Goal: Information Seeking & Learning: Learn about a topic

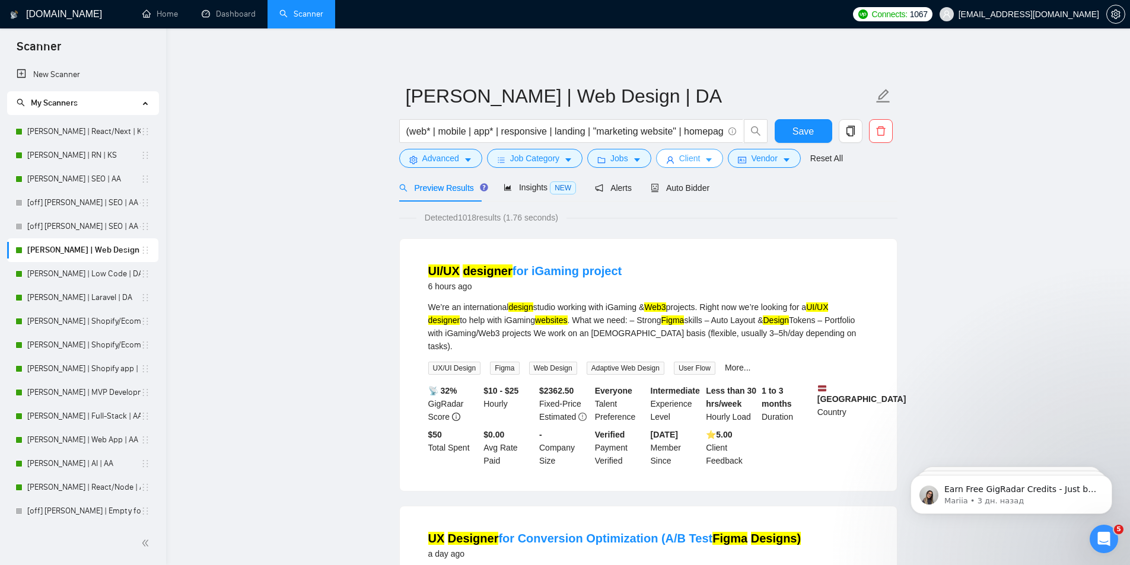
click at [689, 162] on span "Client" at bounding box center [689, 158] width 21 height 13
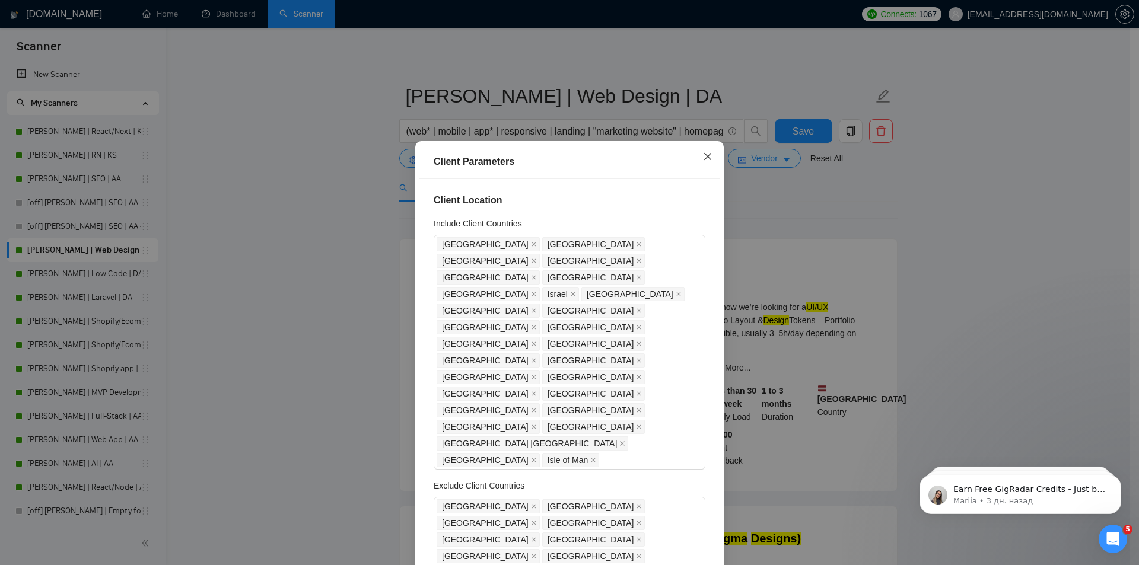
click at [708, 152] on icon "close" at bounding box center [707, 156] width 9 height 9
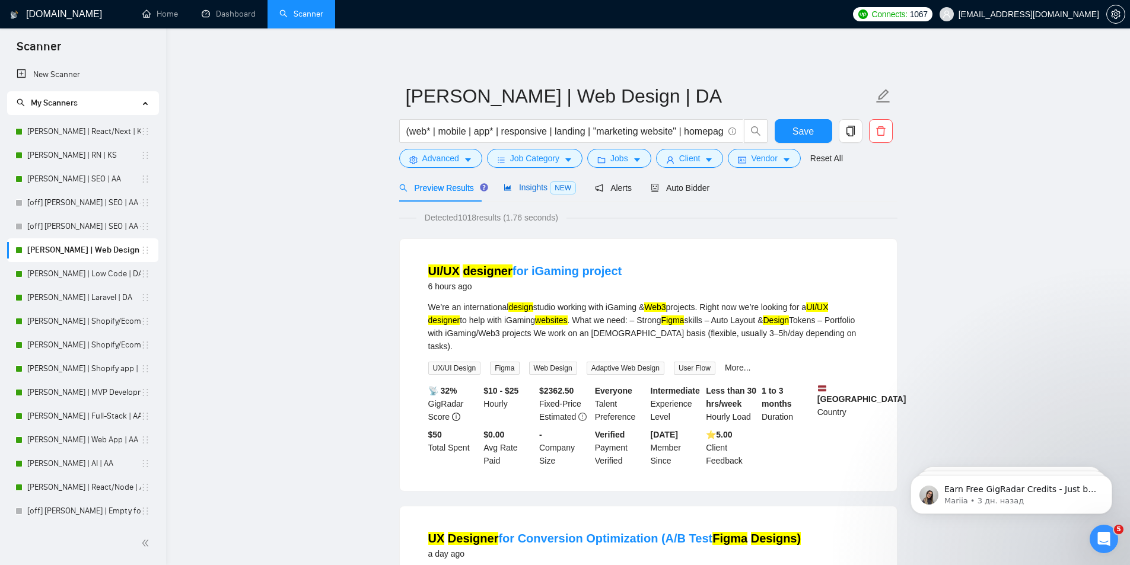
click at [524, 187] on span "Insights NEW" at bounding box center [540, 187] width 72 height 9
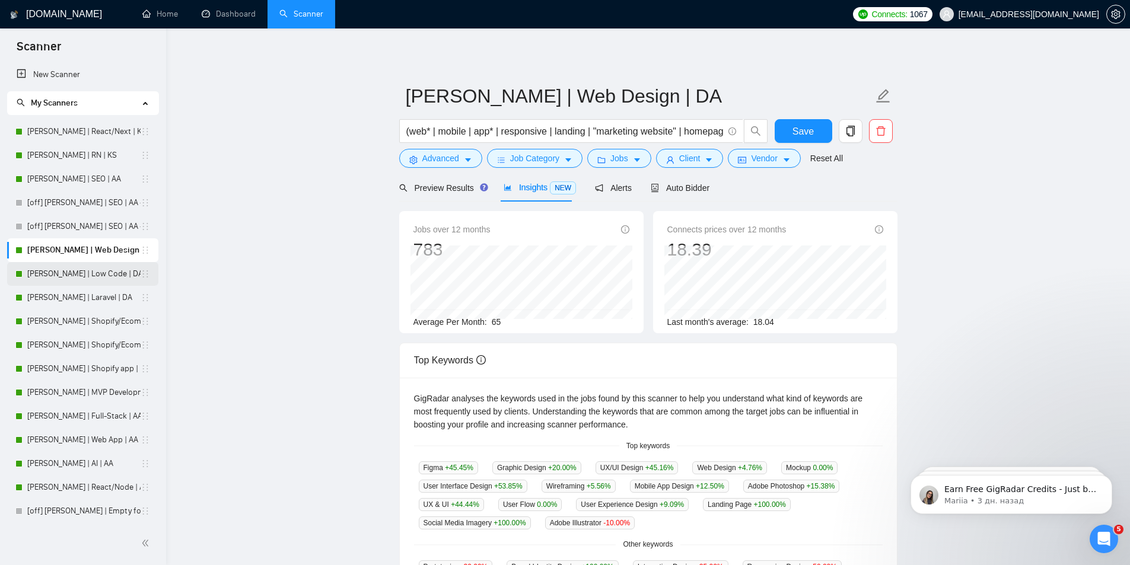
click at [62, 270] on link "[PERSON_NAME] | Low Code | DA" at bounding box center [83, 274] width 113 height 24
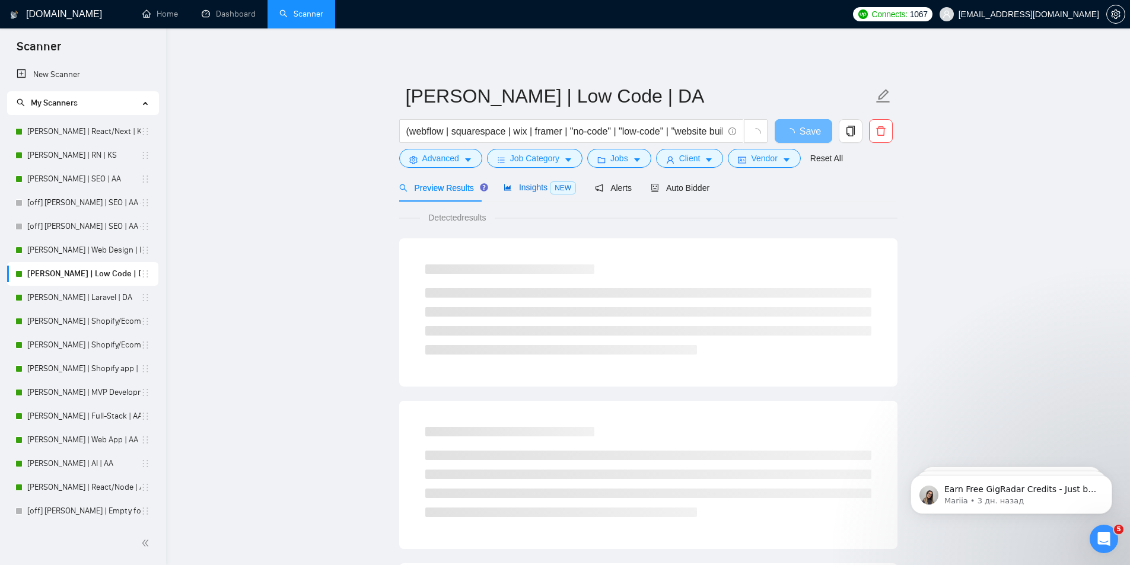
click at [531, 187] on span "Insights NEW" at bounding box center [540, 187] width 72 height 9
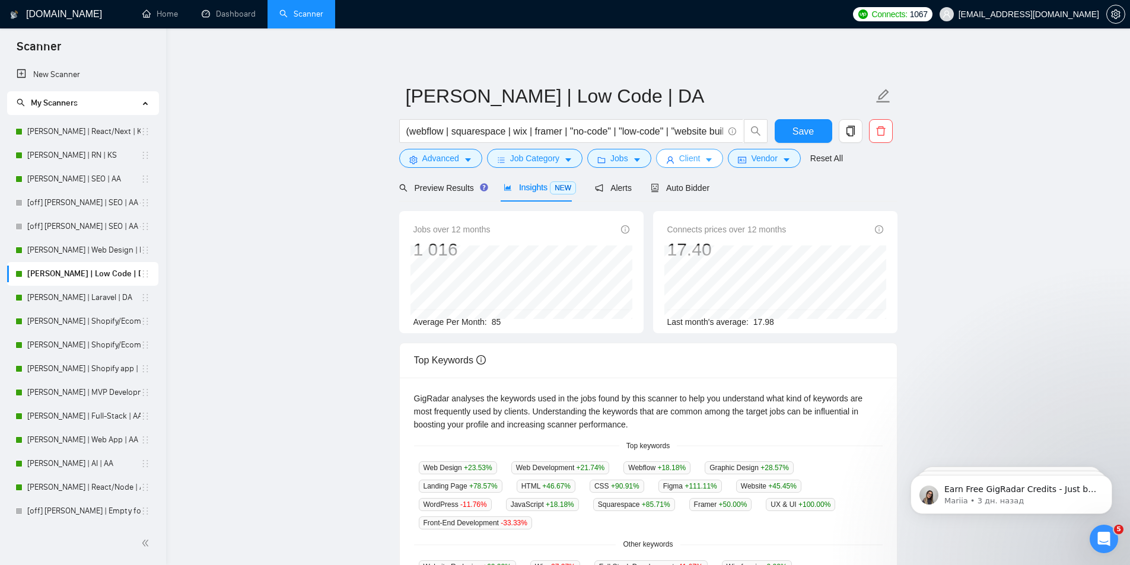
click at [673, 162] on button "Client" at bounding box center [690, 158] width 68 height 19
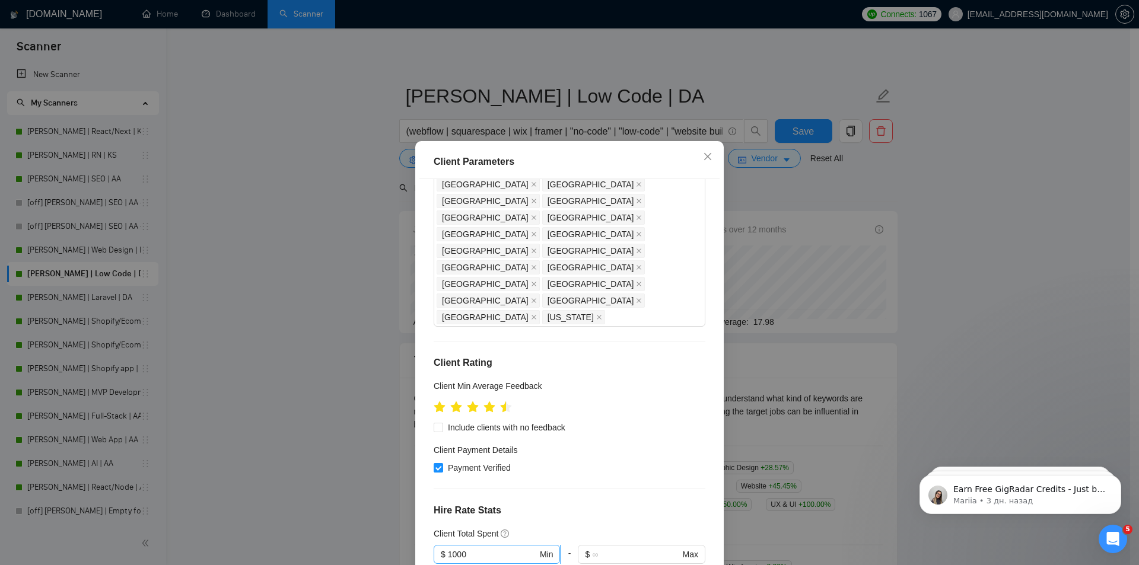
scroll to position [356, 0]
click at [323, 300] on div "Client Parameters Client Location Include Client Countries [GEOGRAPHIC_DATA] [G…" at bounding box center [569, 282] width 1139 height 565
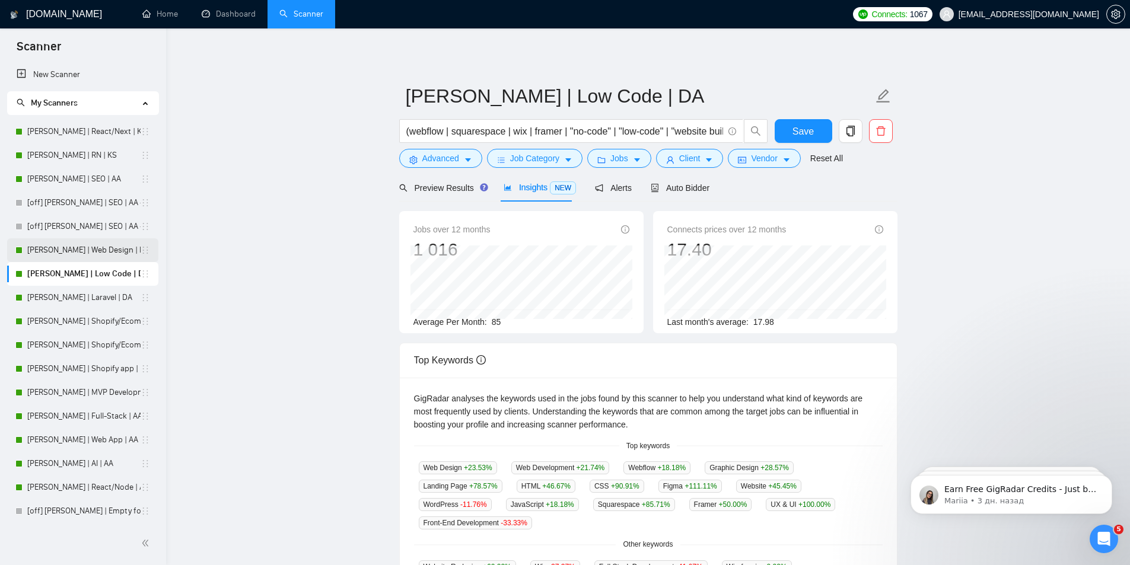
click at [33, 252] on link "[PERSON_NAME] | Web Design | DA" at bounding box center [83, 250] width 113 height 24
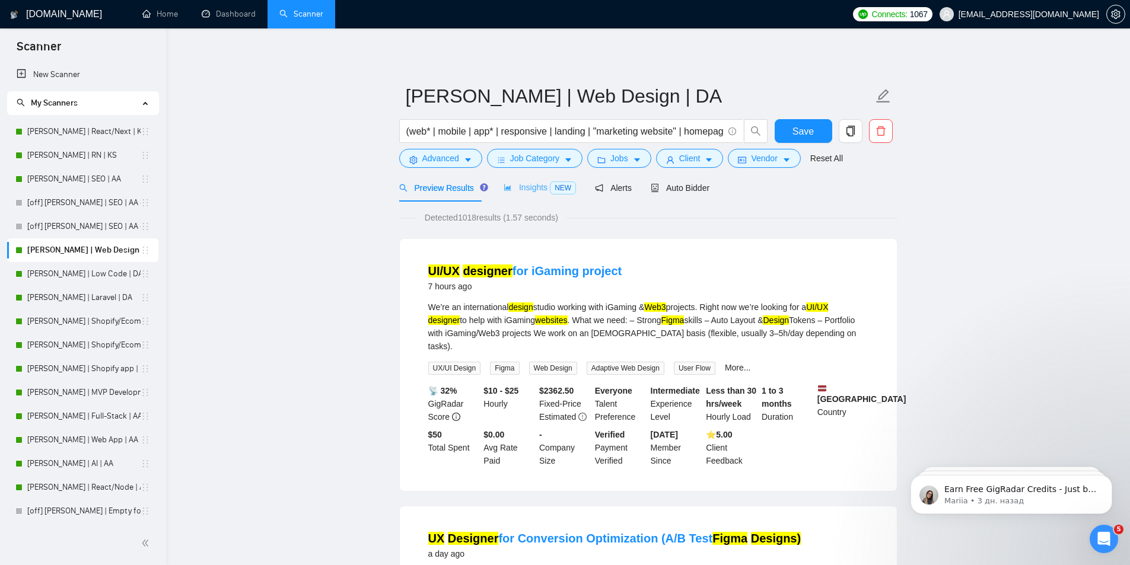
click at [518, 180] on div "Insights NEW" at bounding box center [540, 188] width 72 height 28
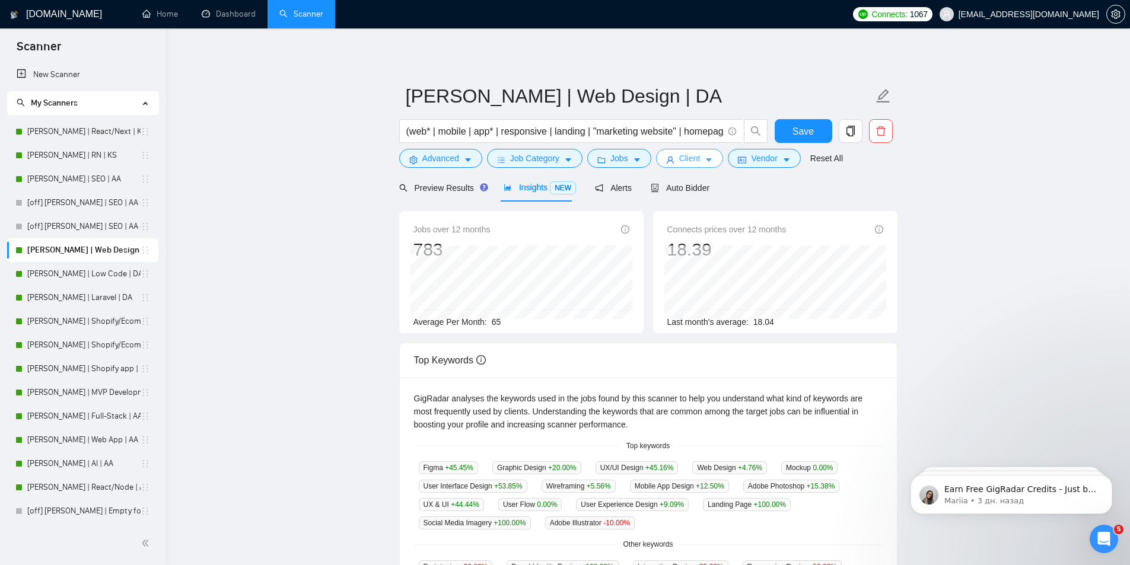
click at [692, 162] on span "Client" at bounding box center [689, 158] width 21 height 13
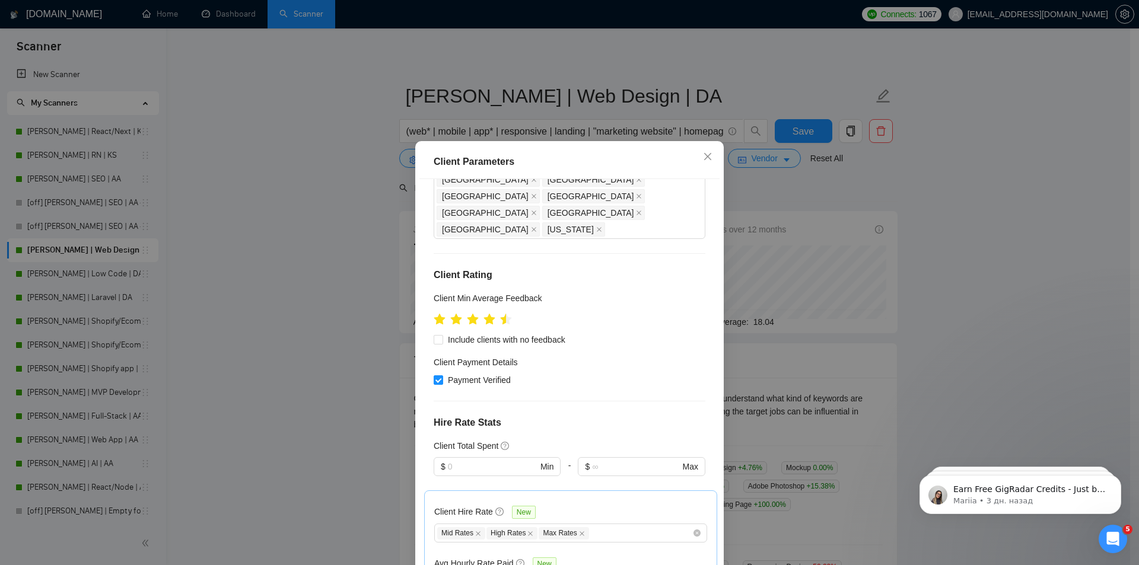
scroll to position [475, 0]
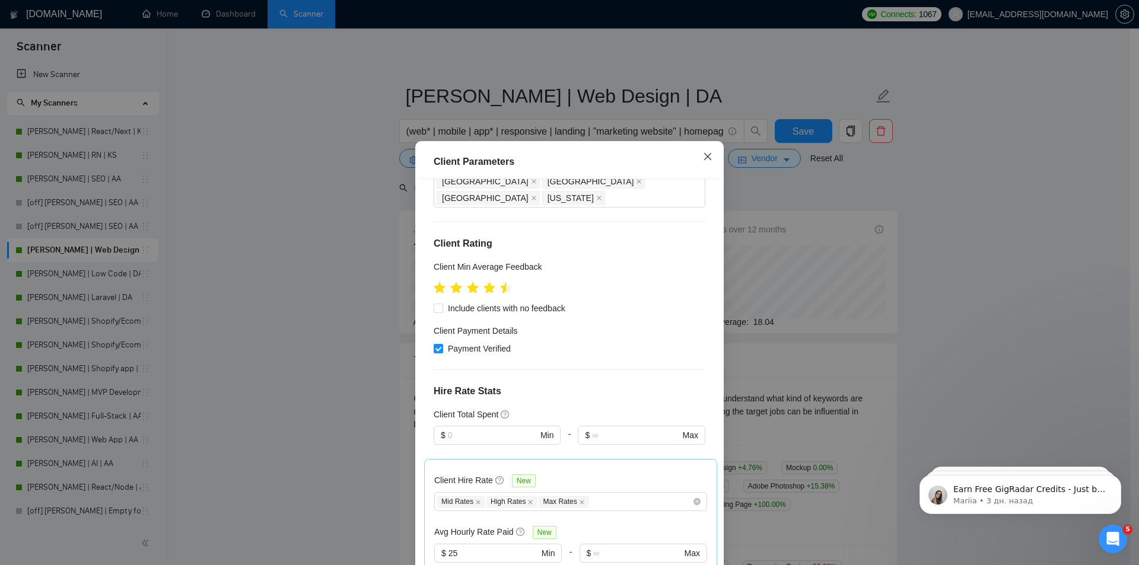
click at [705, 155] on icon "close" at bounding box center [707, 156] width 7 height 7
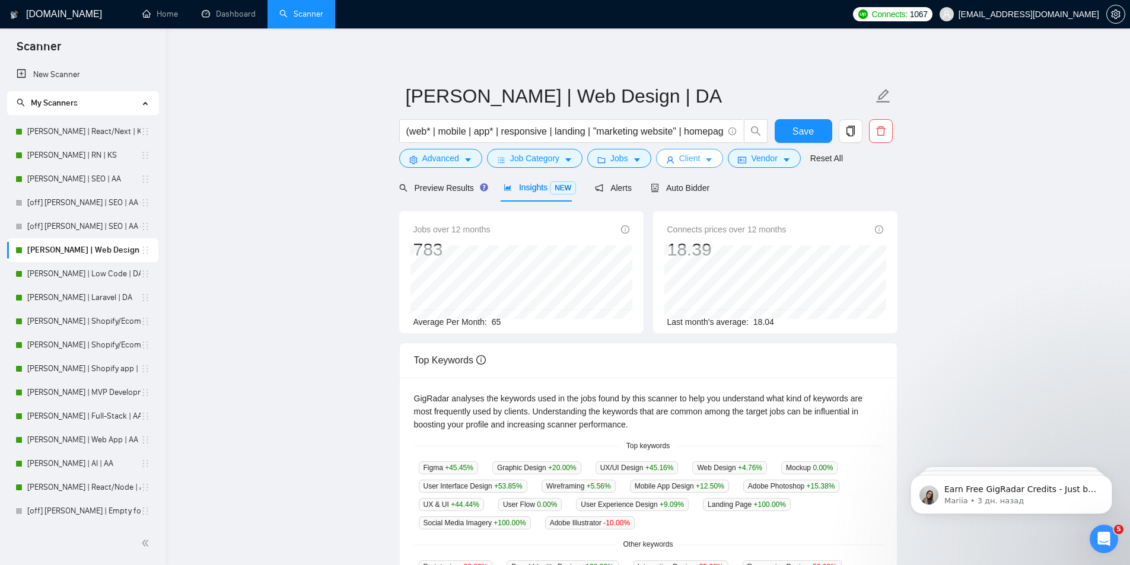
click at [684, 157] on span "Client" at bounding box center [689, 158] width 21 height 13
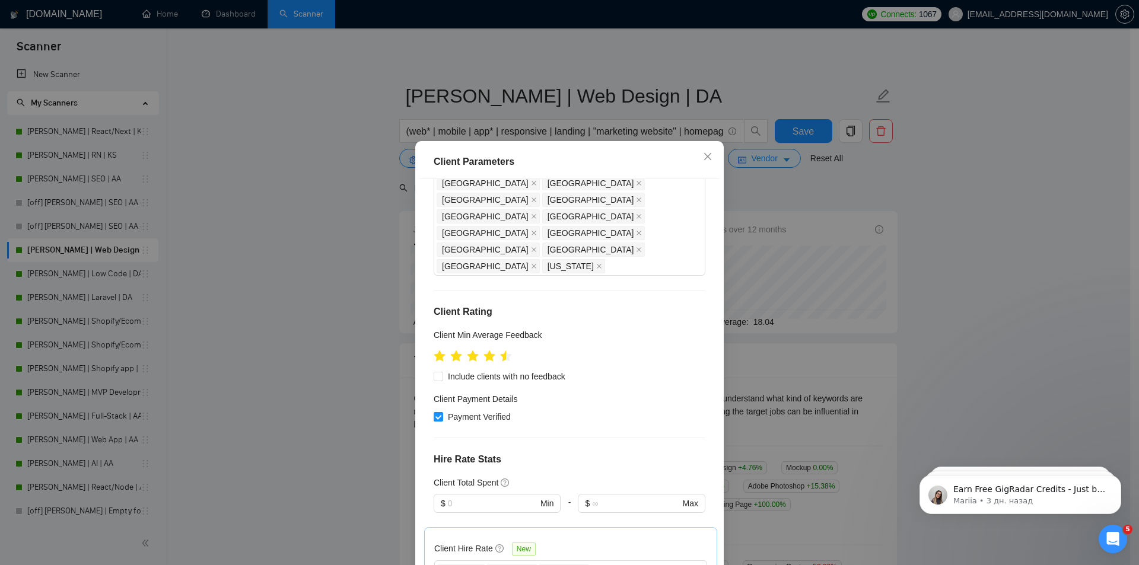
scroll to position [237, 0]
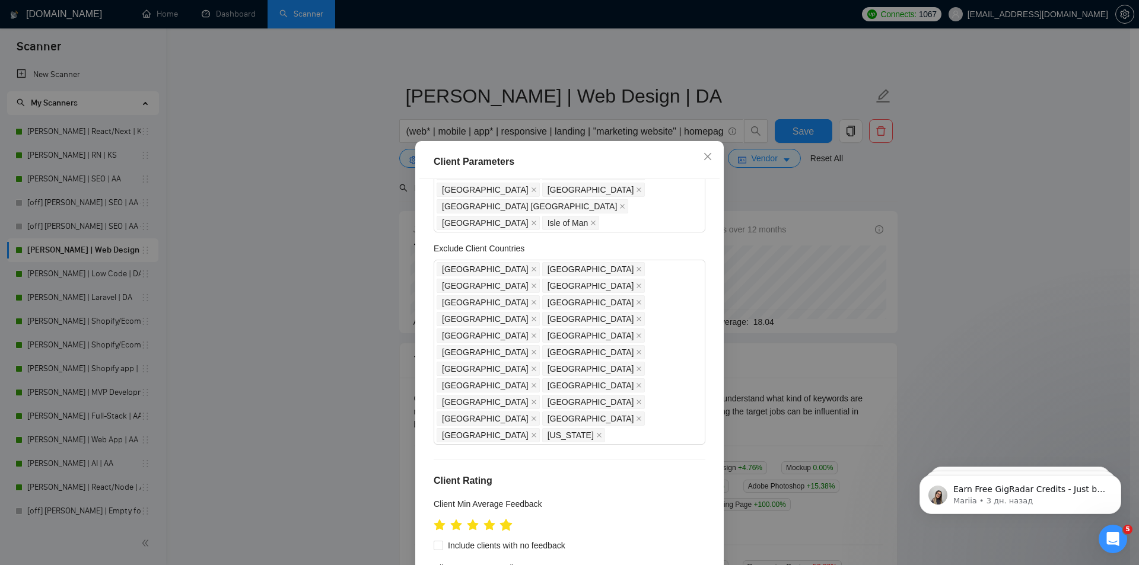
click at [505, 519] on icon "star" at bounding box center [506, 525] width 12 height 12
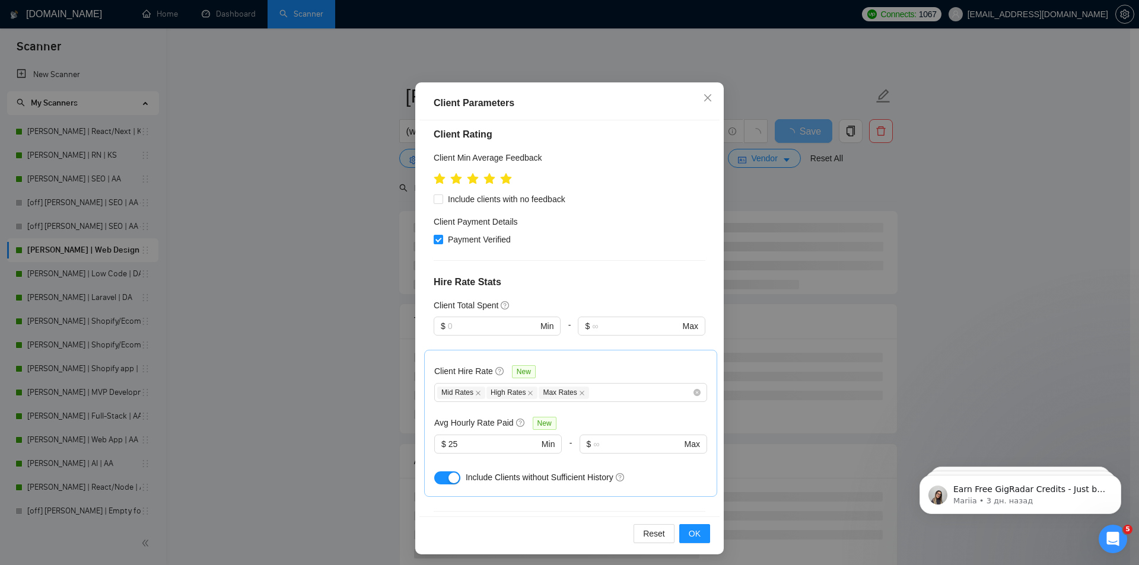
scroll to position [62, 0]
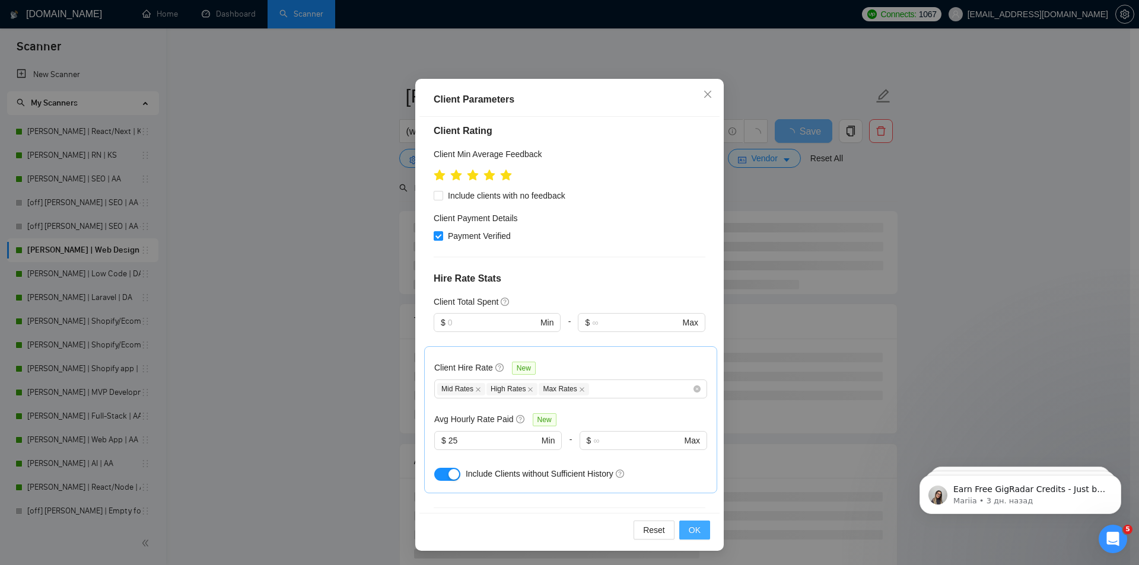
click at [690, 535] on span "OK" at bounding box center [695, 530] width 12 height 13
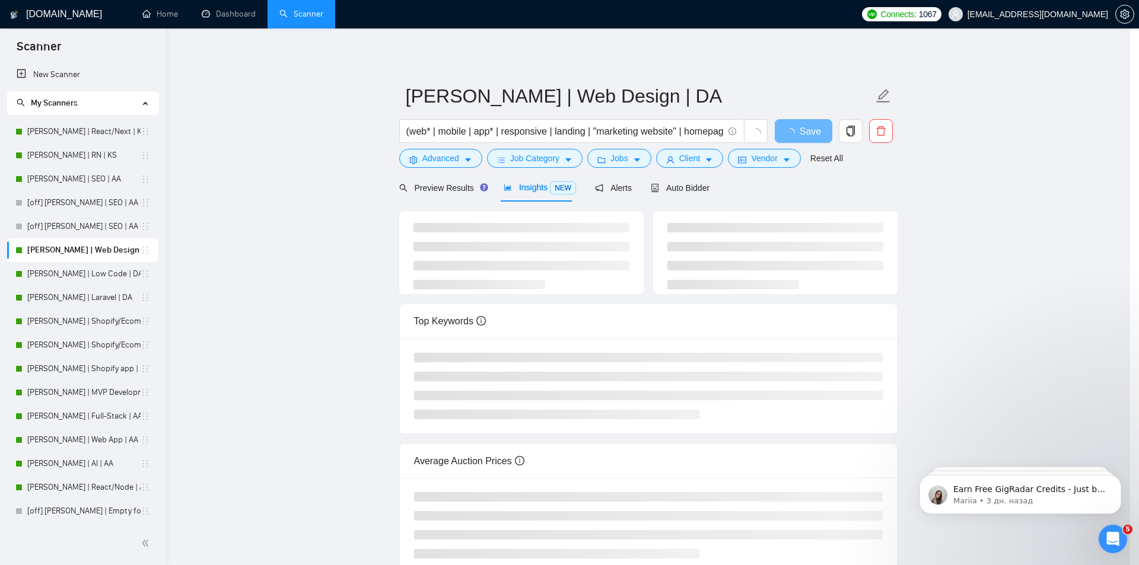
scroll to position [0, 0]
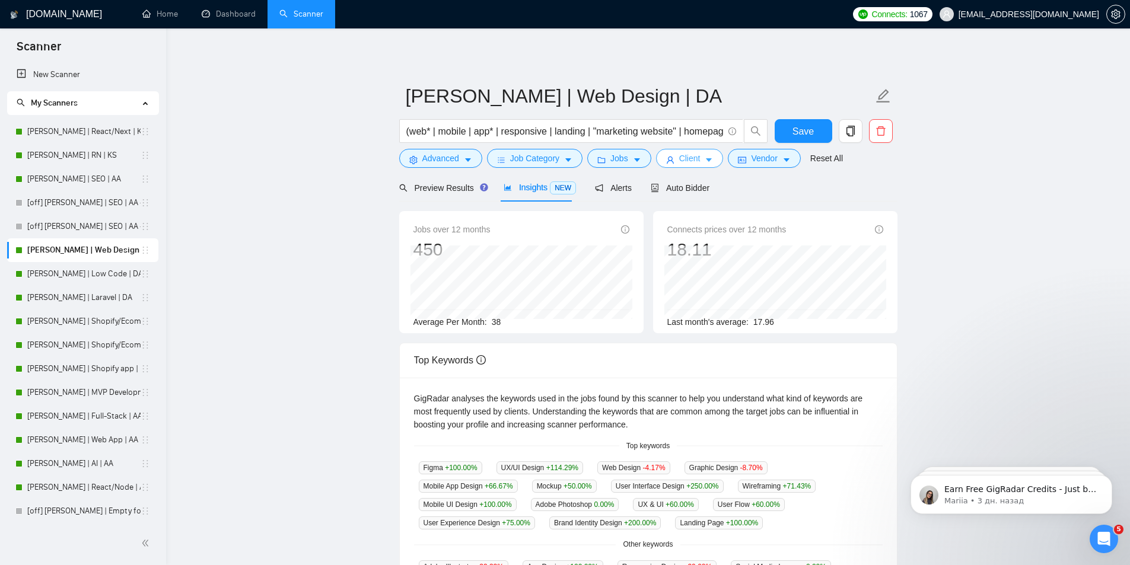
click at [691, 165] on span "Client" at bounding box center [689, 158] width 21 height 13
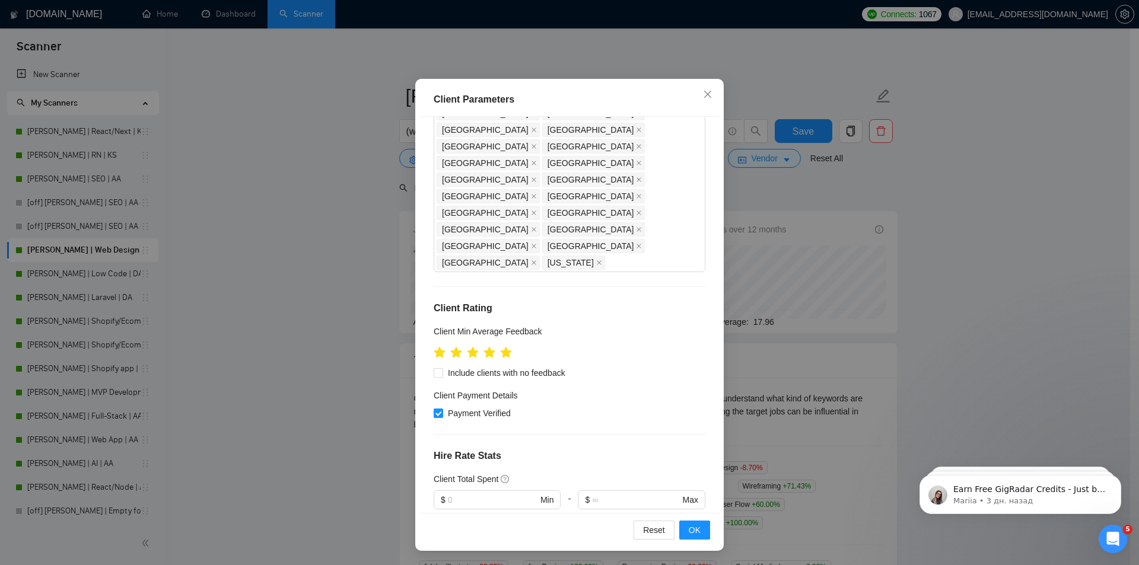
scroll to position [347, 0]
click at [500, 347] on icon "star" at bounding box center [506, 353] width 12 height 12
click at [689, 524] on span "OK" at bounding box center [695, 530] width 12 height 13
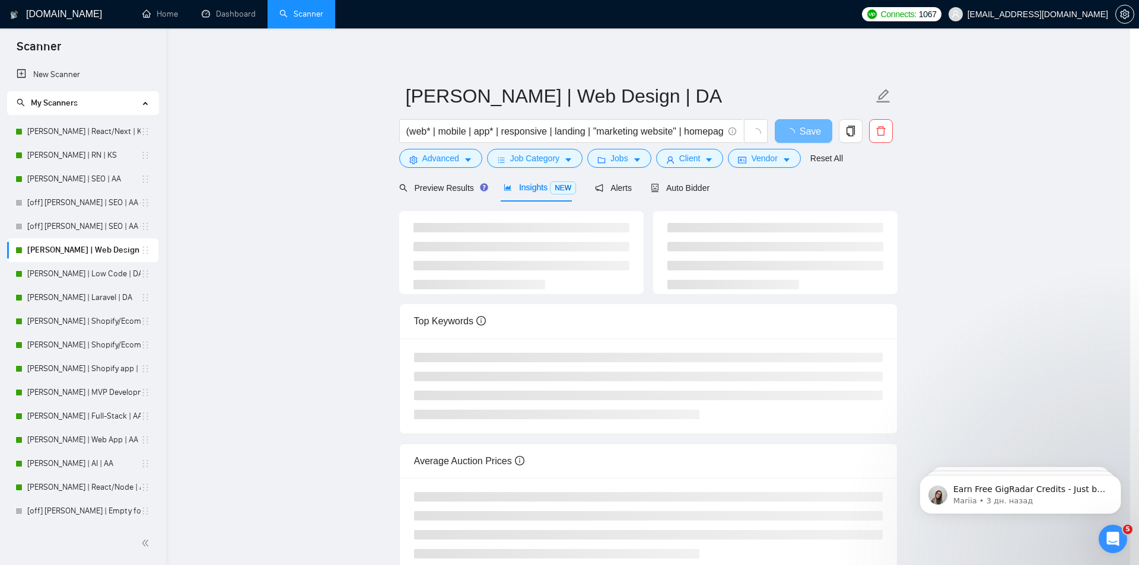
scroll to position [0, 0]
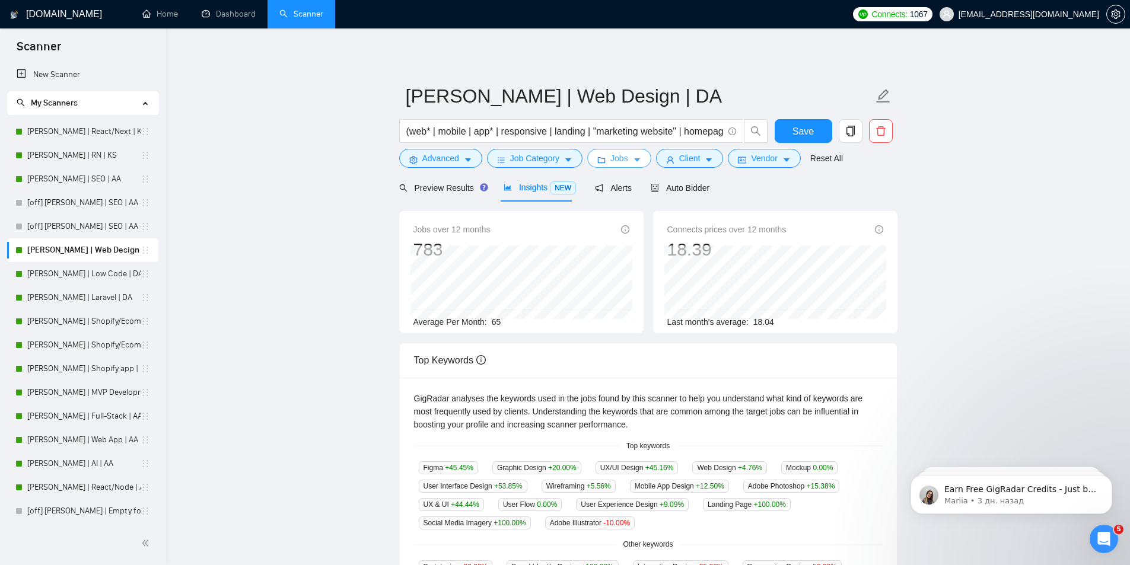
click at [625, 161] on button "Jobs" at bounding box center [619, 158] width 64 height 19
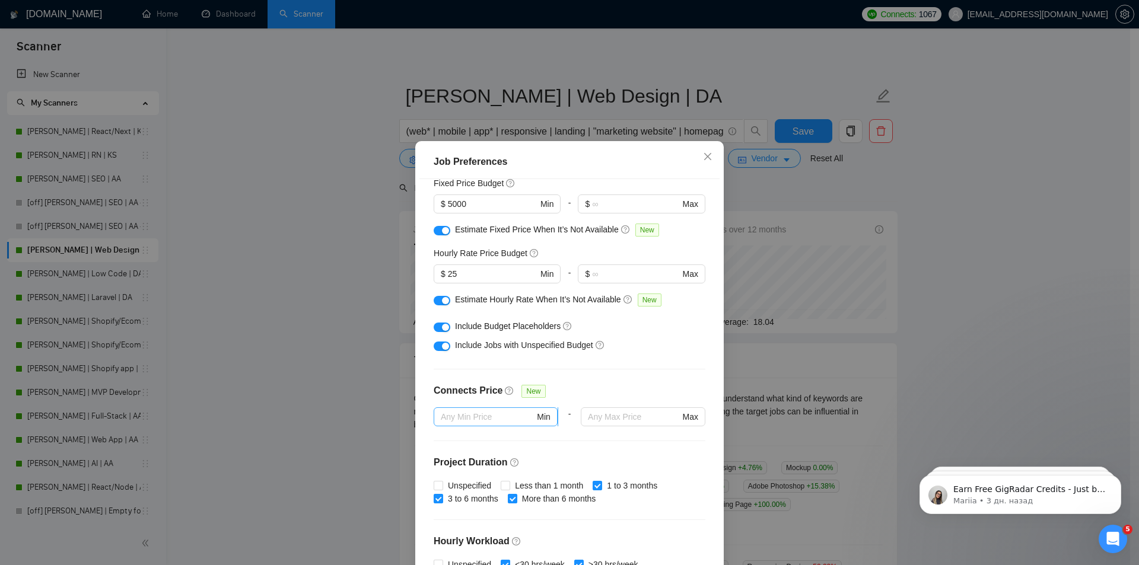
scroll to position [178, 0]
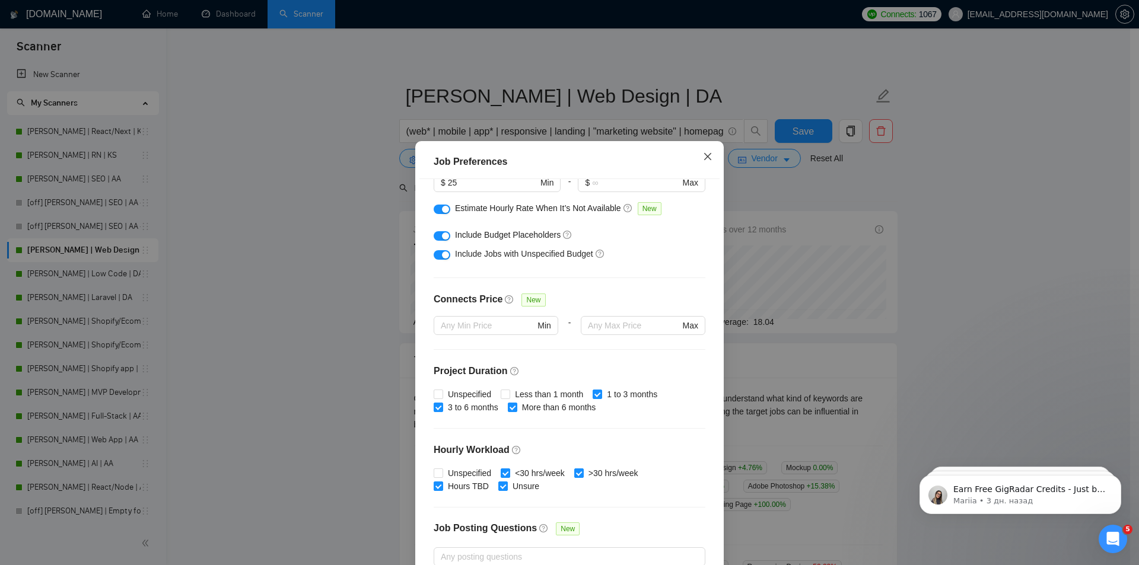
click at [703, 154] on icon "close" at bounding box center [707, 156] width 9 height 9
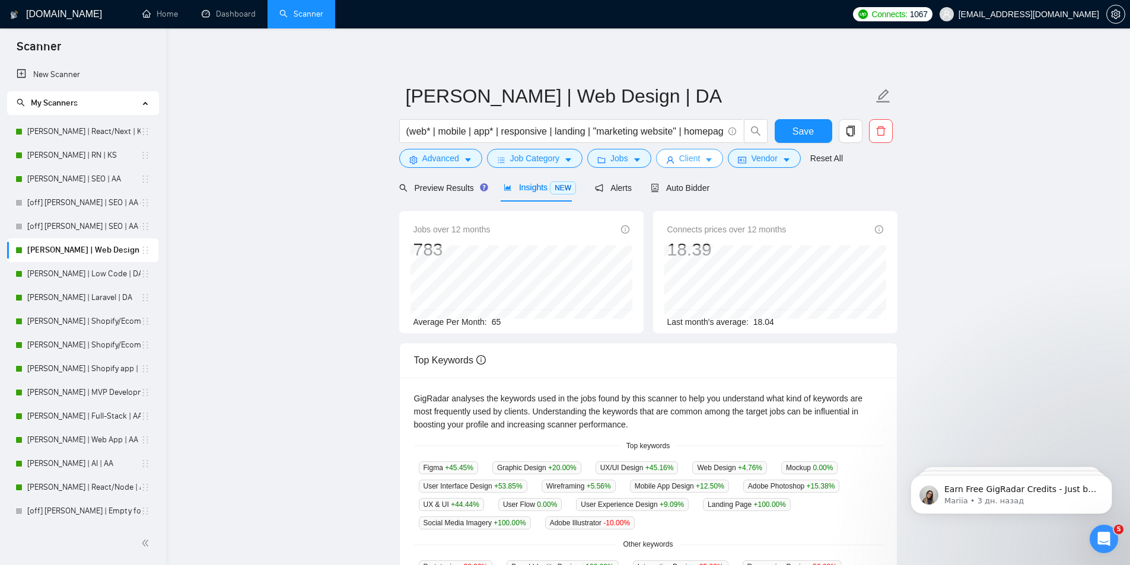
click at [681, 160] on span "Client" at bounding box center [689, 158] width 21 height 13
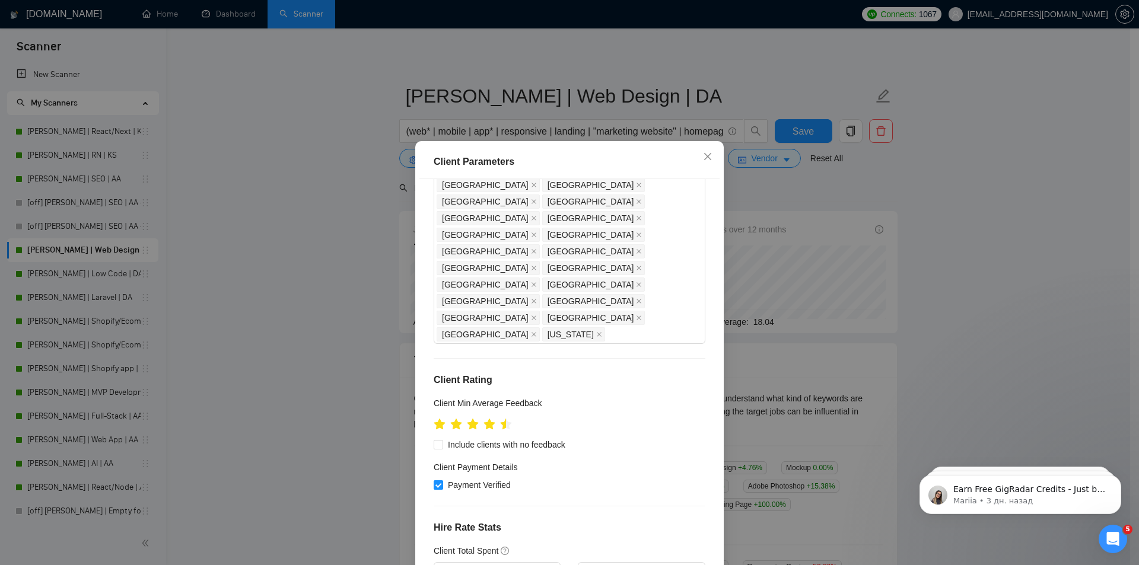
scroll to position [347, 0]
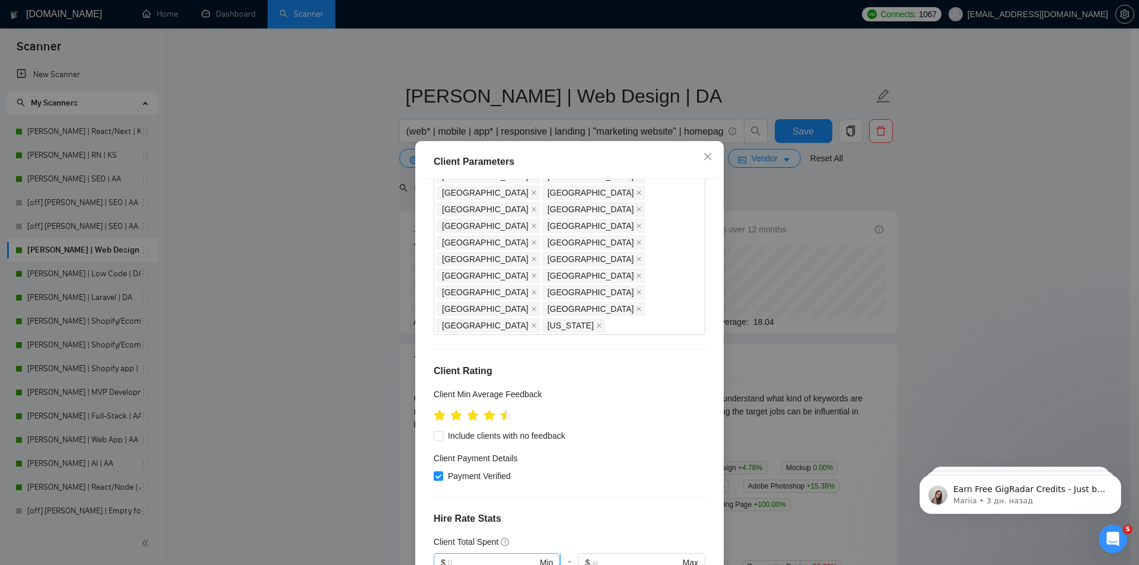
click at [494, 556] on input "text" at bounding box center [493, 562] width 90 height 13
click at [439, 423] on div "$1,000" at bounding box center [491, 424] width 110 height 13
type input "1000"
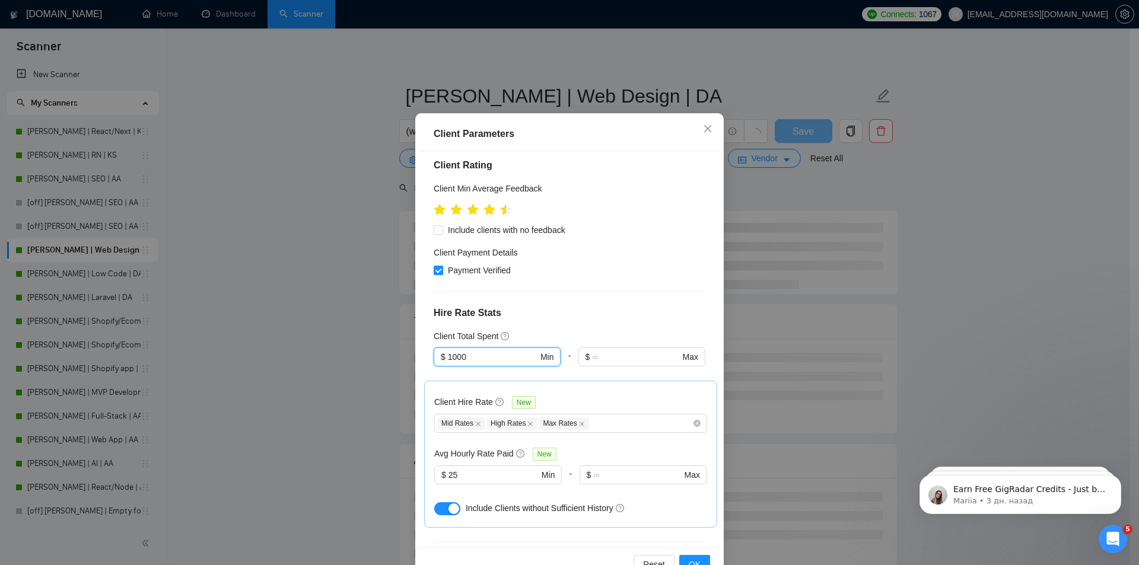
scroll to position [62, 0]
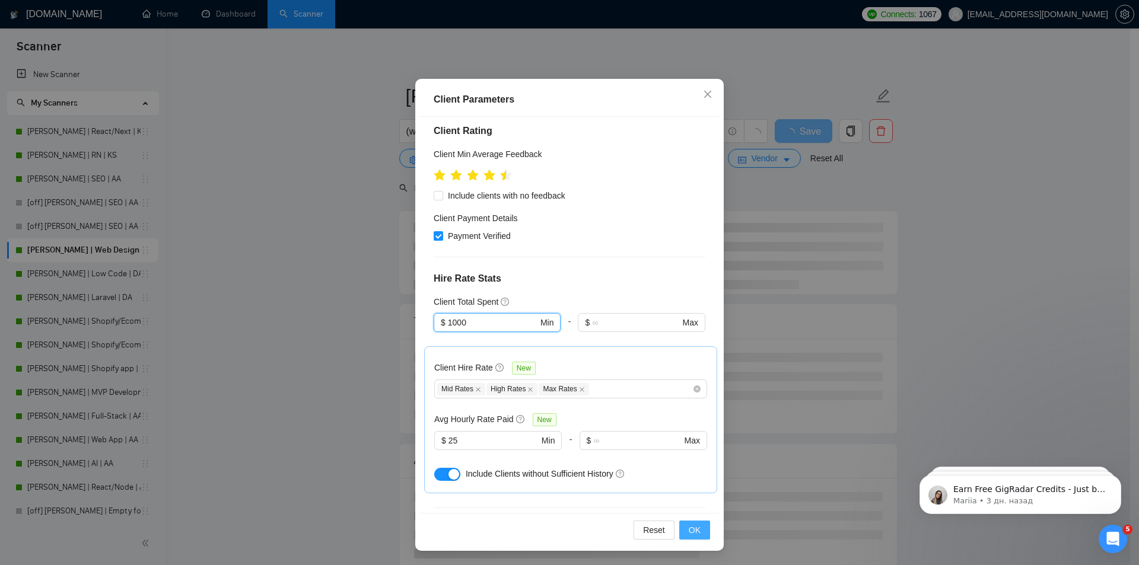
click at [689, 527] on span "OK" at bounding box center [695, 530] width 12 height 13
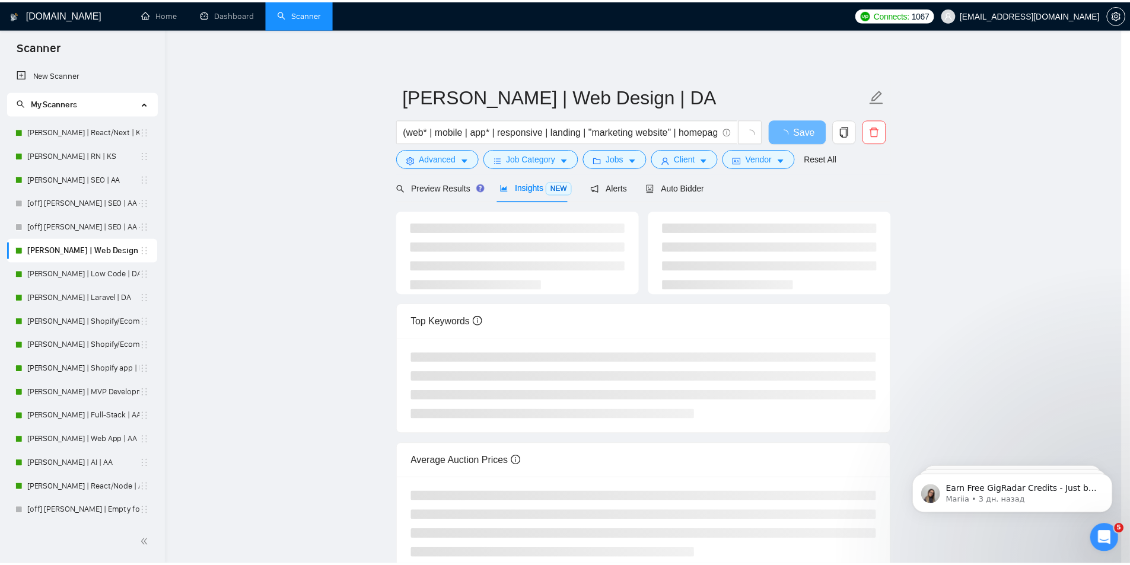
scroll to position [0, 0]
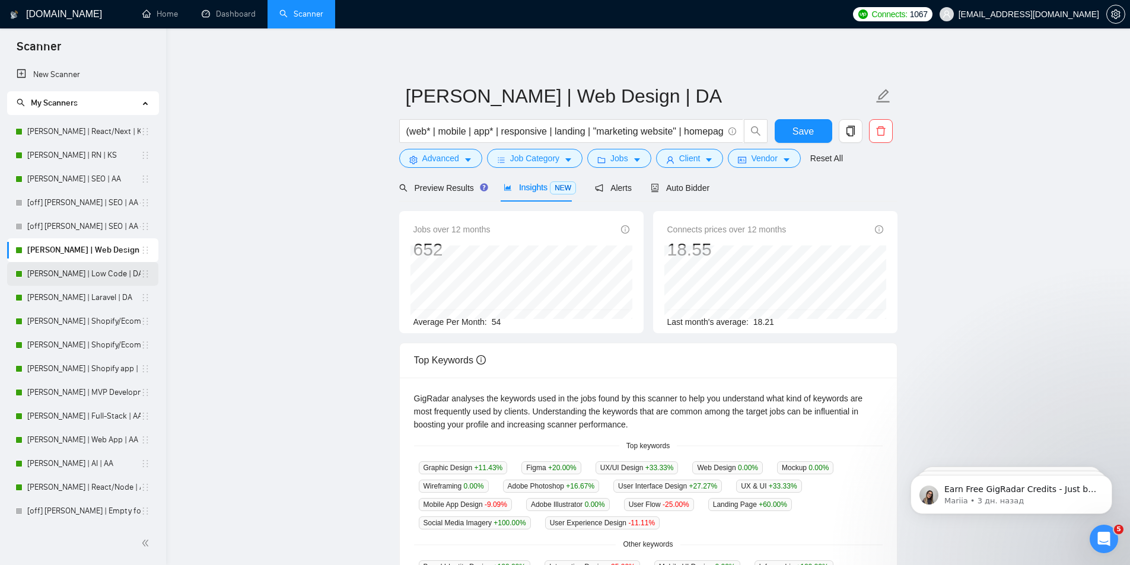
click at [43, 273] on link "[PERSON_NAME] | Low Code | DA" at bounding box center [83, 274] width 113 height 24
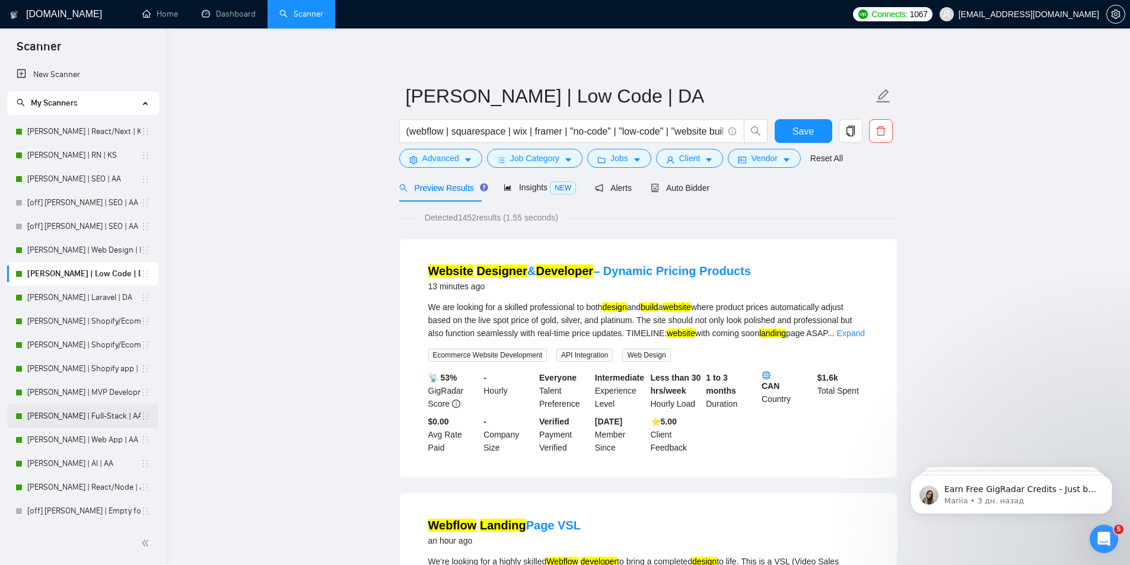
scroll to position [119, 0]
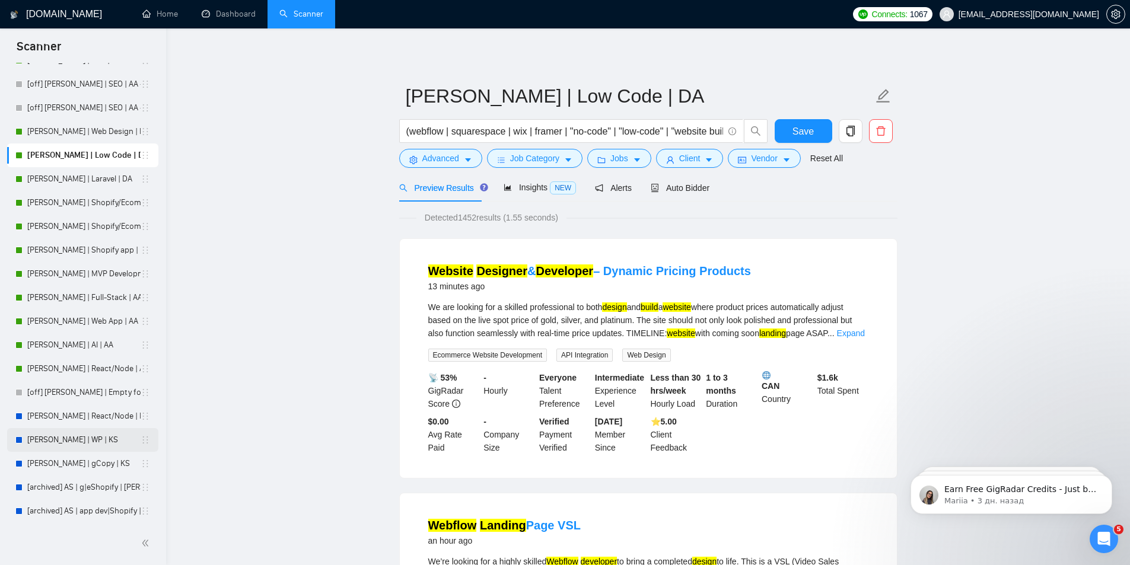
click at [50, 438] on link "[PERSON_NAME] | WP | KS" at bounding box center [83, 440] width 113 height 24
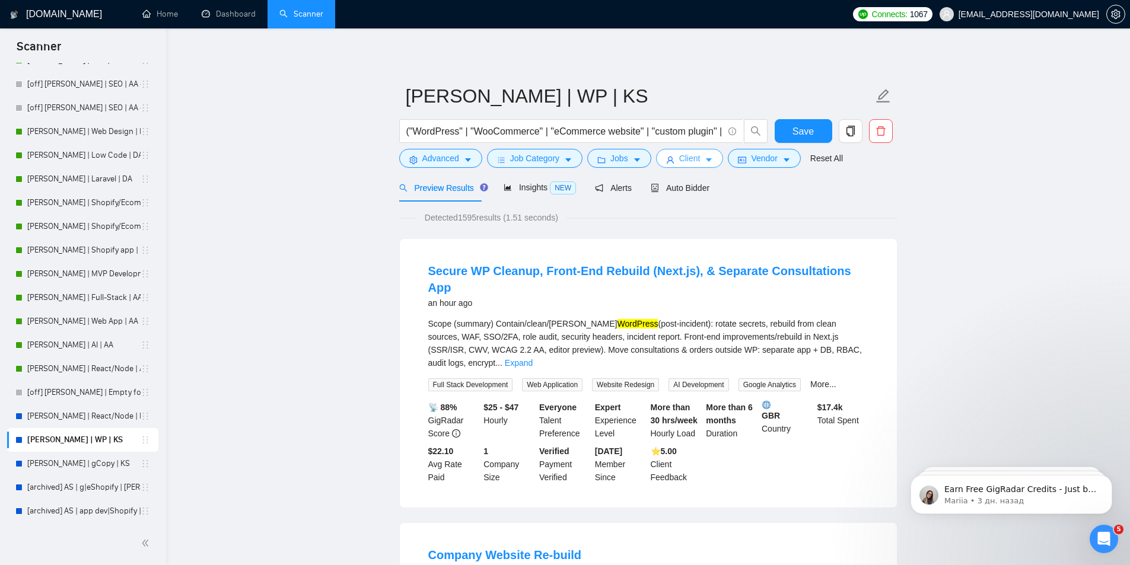
click at [693, 157] on span "Client" at bounding box center [689, 158] width 21 height 13
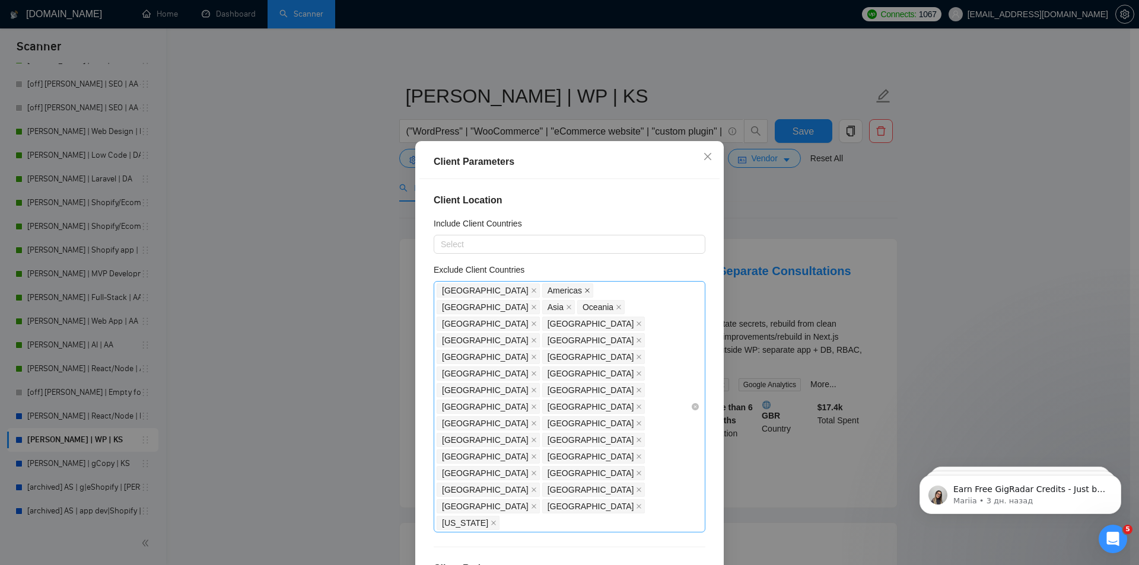
click at [584, 291] on icon "close" at bounding box center [587, 291] width 6 height 6
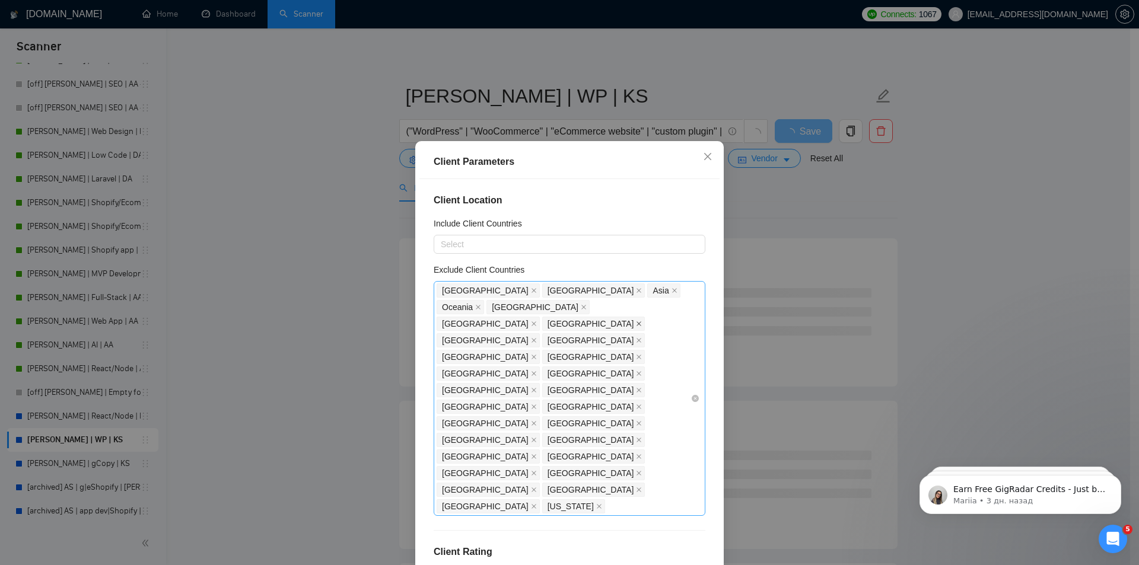
click at [636, 321] on icon "close" at bounding box center [639, 324] width 6 height 6
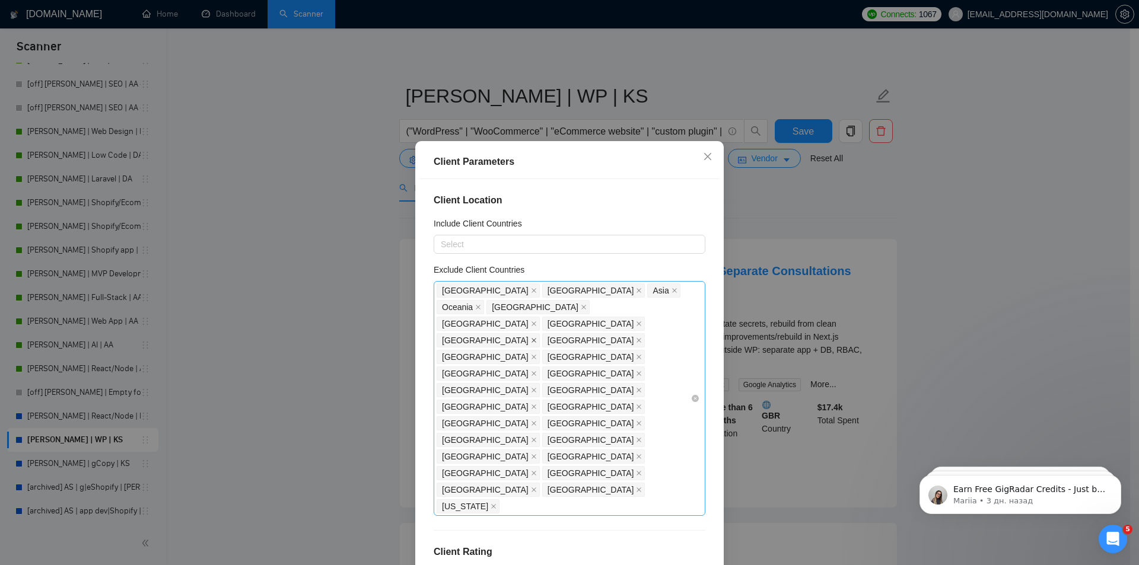
click at [536, 339] on icon "close" at bounding box center [533, 341] width 5 height 5
click at [636, 354] on icon "close" at bounding box center [639, 357] width 6 height 6
click at [637, 455] on icon "close" at bounding box center [639, 457] width 5 height 5
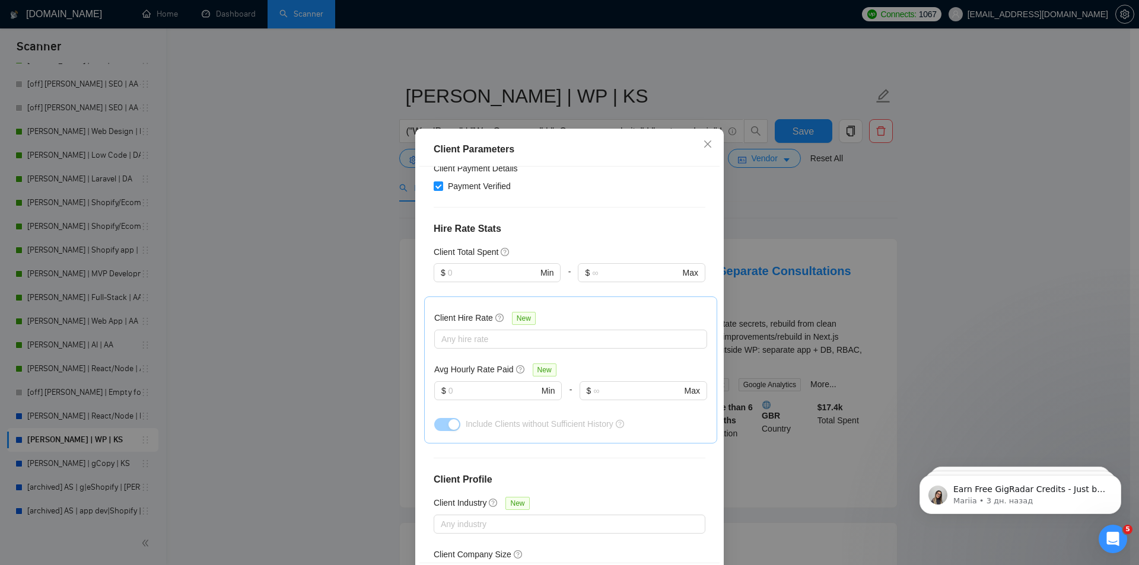
scroll to position [62, 0]
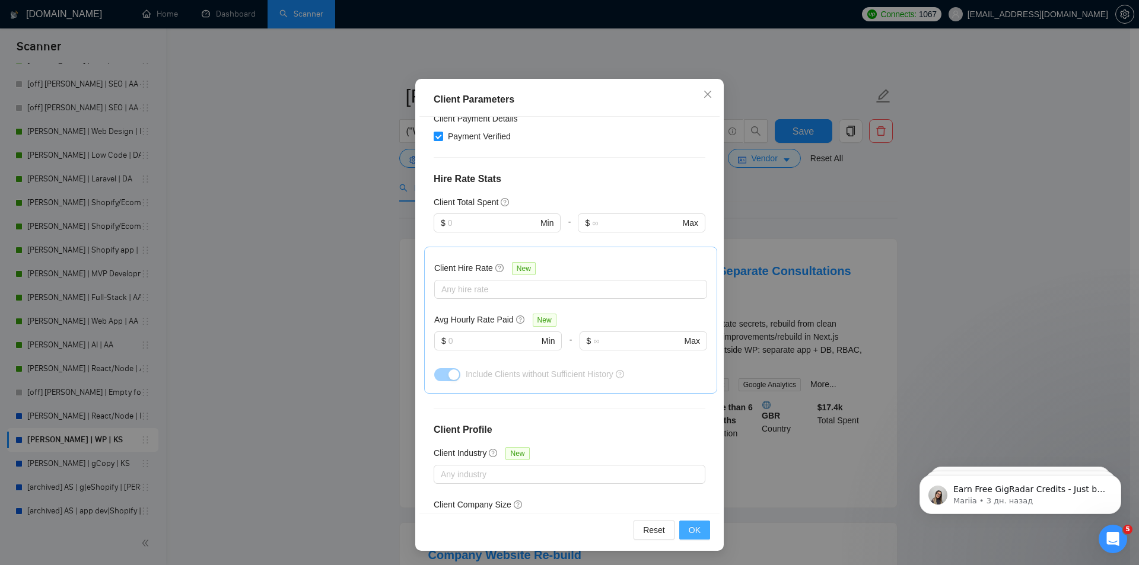
click at [695, 530] on span "OK" at bounding box center [695, 530] width 12 height 13
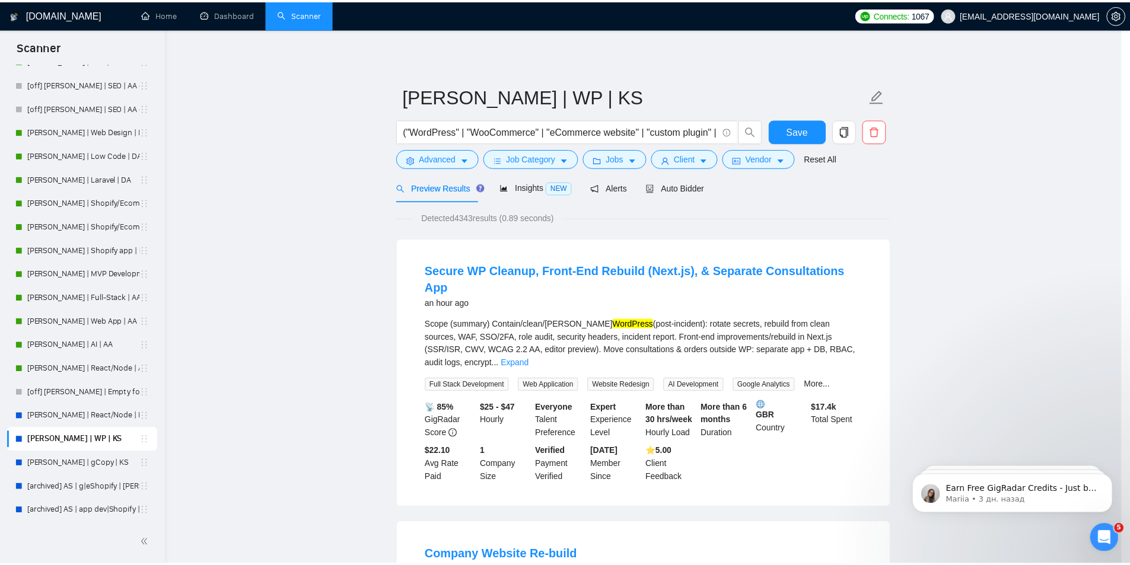
scroll to position [0, 0]
